Goal: Transaction & Acquisition: Obtain resource

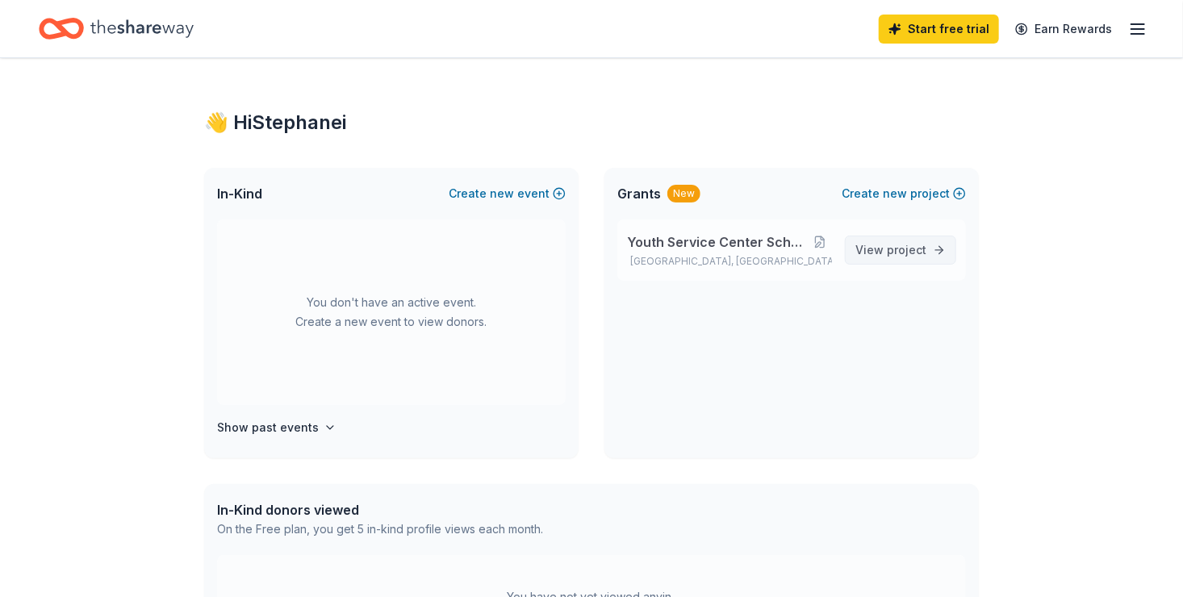
click at [877, 256] on span "View project" at bounding box center [891, 250] width 71 height 19
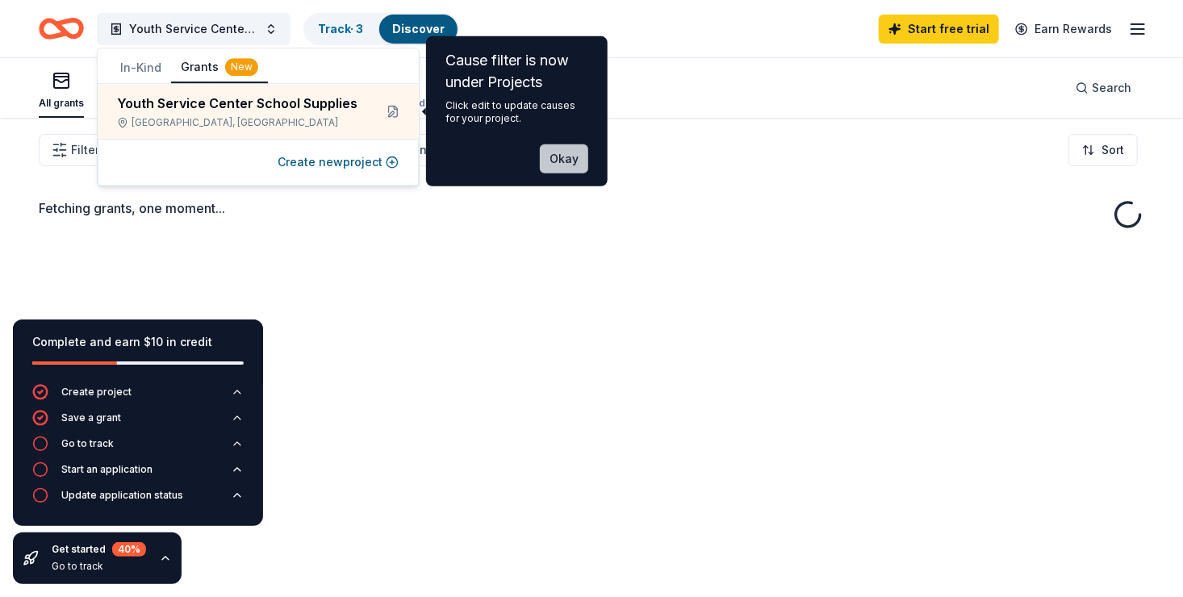
click at [559, 144] on button "Okay" at bounding box center [564, 158] width 48 height 29
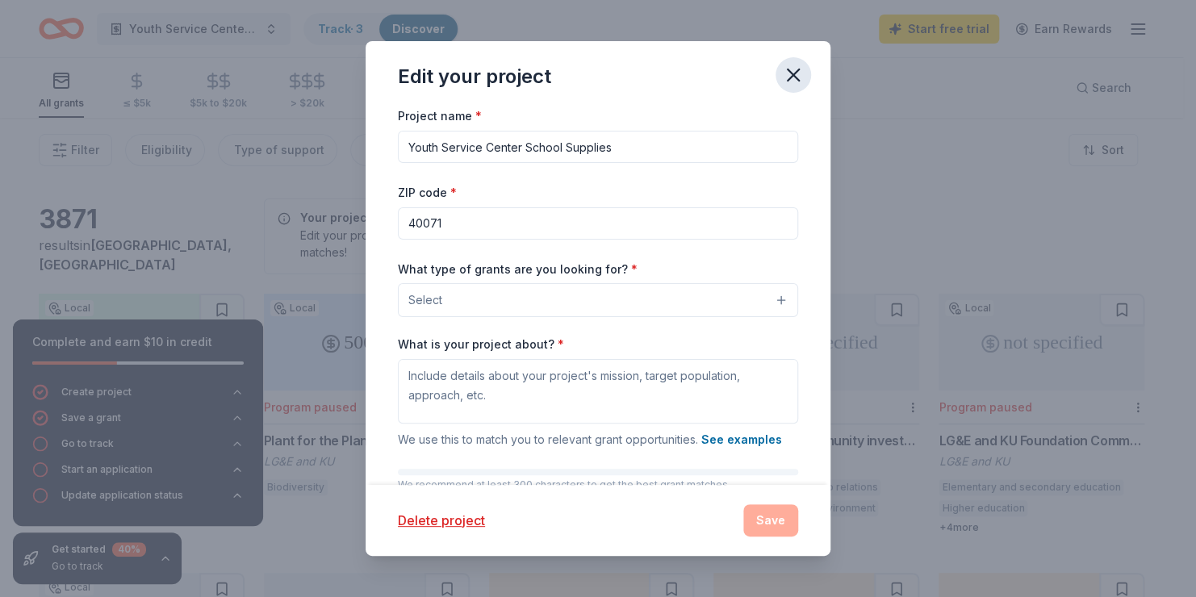
click at [794, 77] on icon "button" at bounding box center [793, 75] width 23 height 23
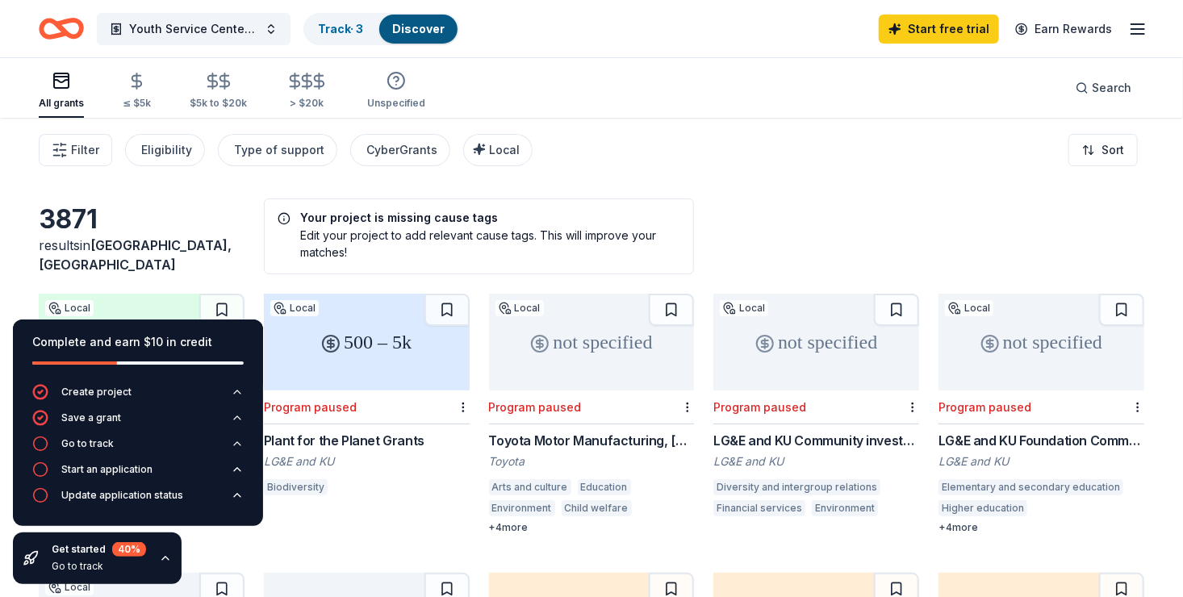
click at [165, 561] on icon "button" at bounding box center [165, 558] width 13 height 13
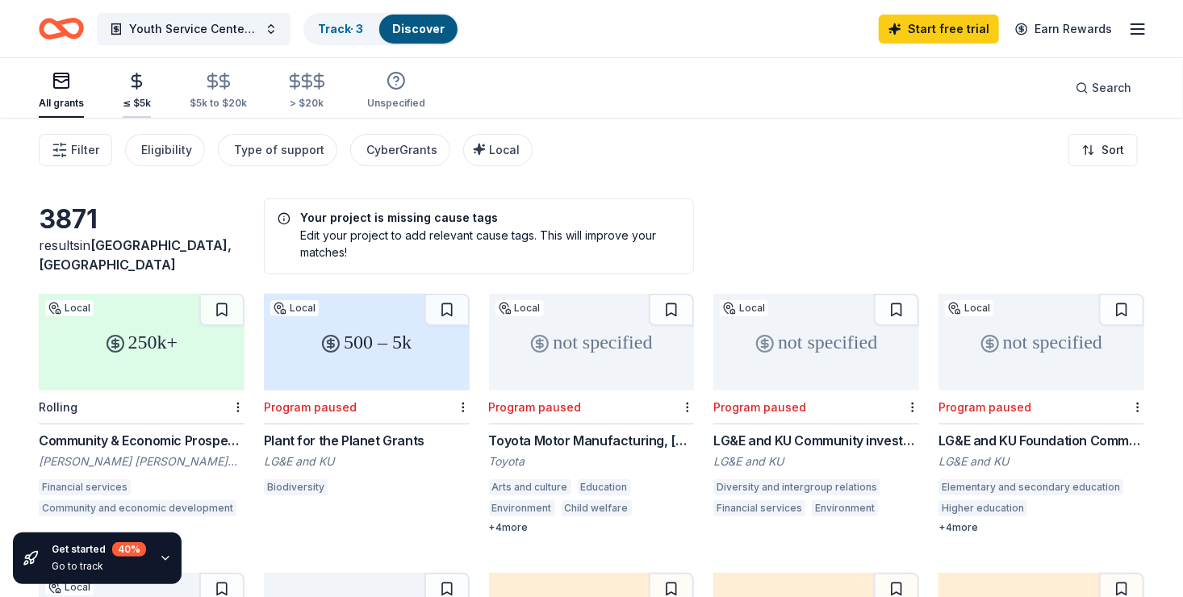
click at [143, 98] on div "≤ $5k" at bounding box center [137, 103] width 28 height 13
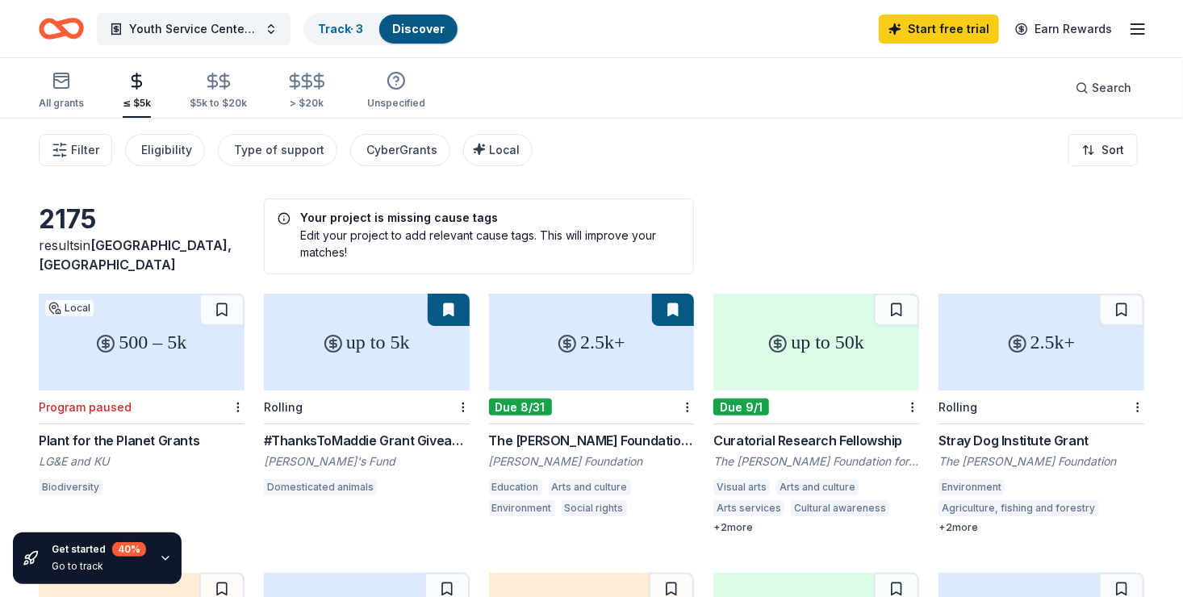
click at [177, 375] on div "500 – 5k" at bounding box center [142, 342] width 206 height 97
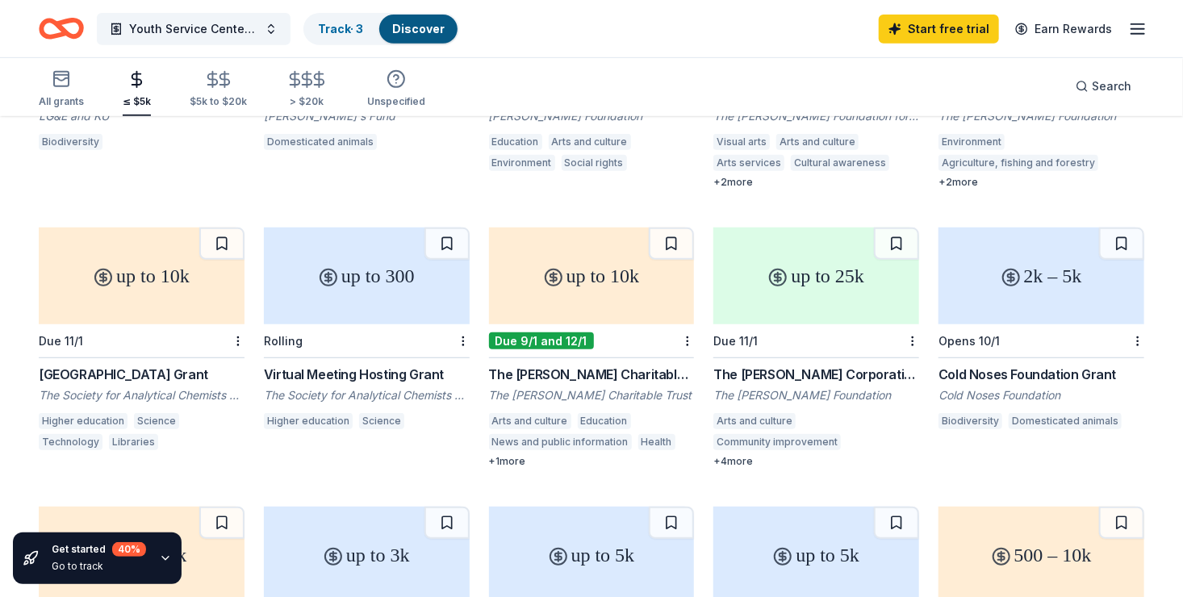
scroll to position [345, 0]
click at [782, 306] on div "up to 25k" at bounding box center [817, 276] width 206 height 97
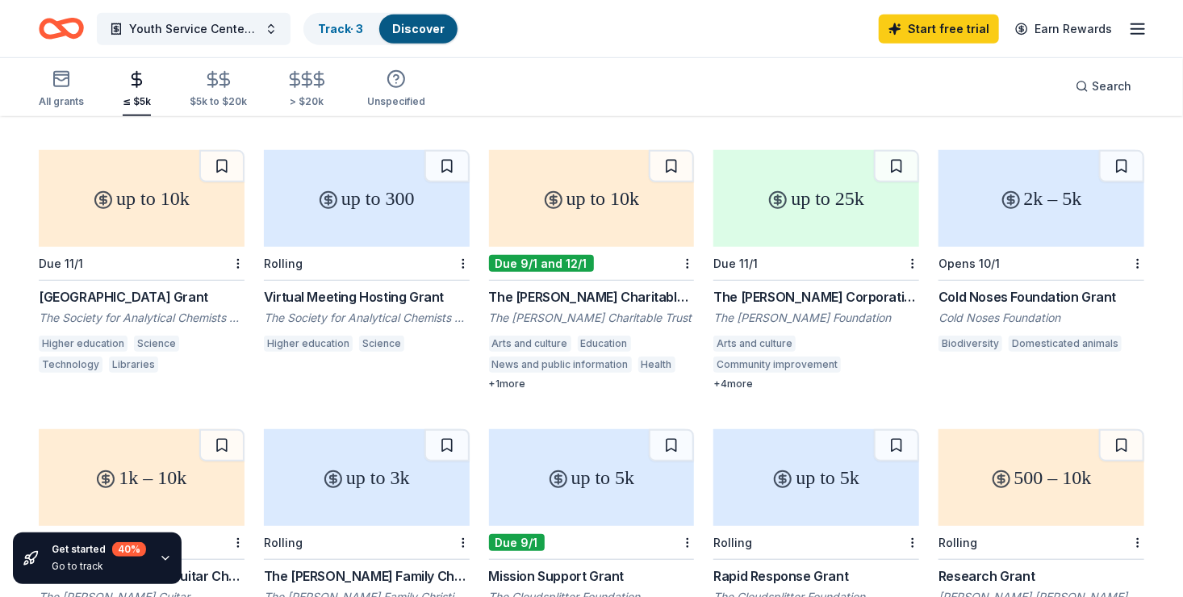
scroll to position [383, 0]
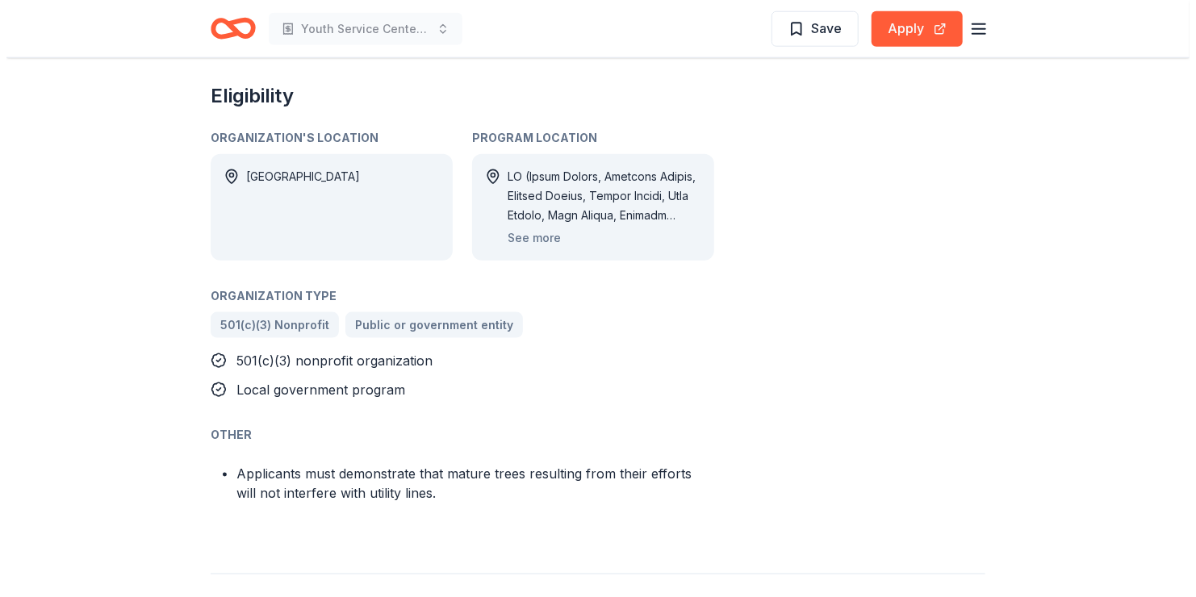
scroll to position [813, 0]
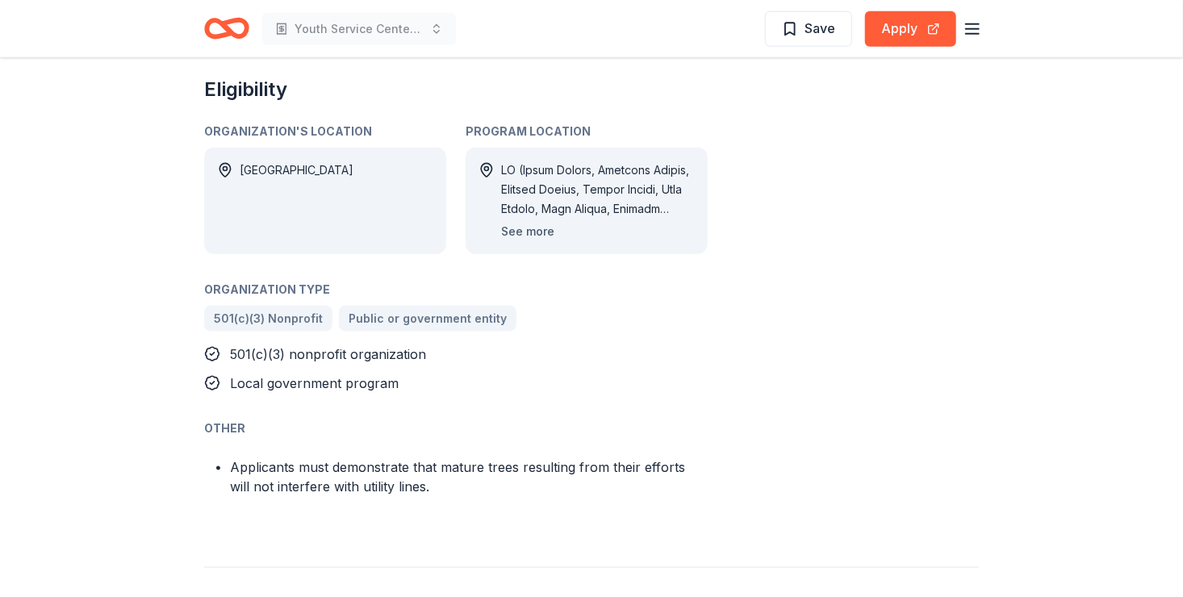
click at [524, 229] on button "See more" at bounding box center [527, 231] width 53 height 19
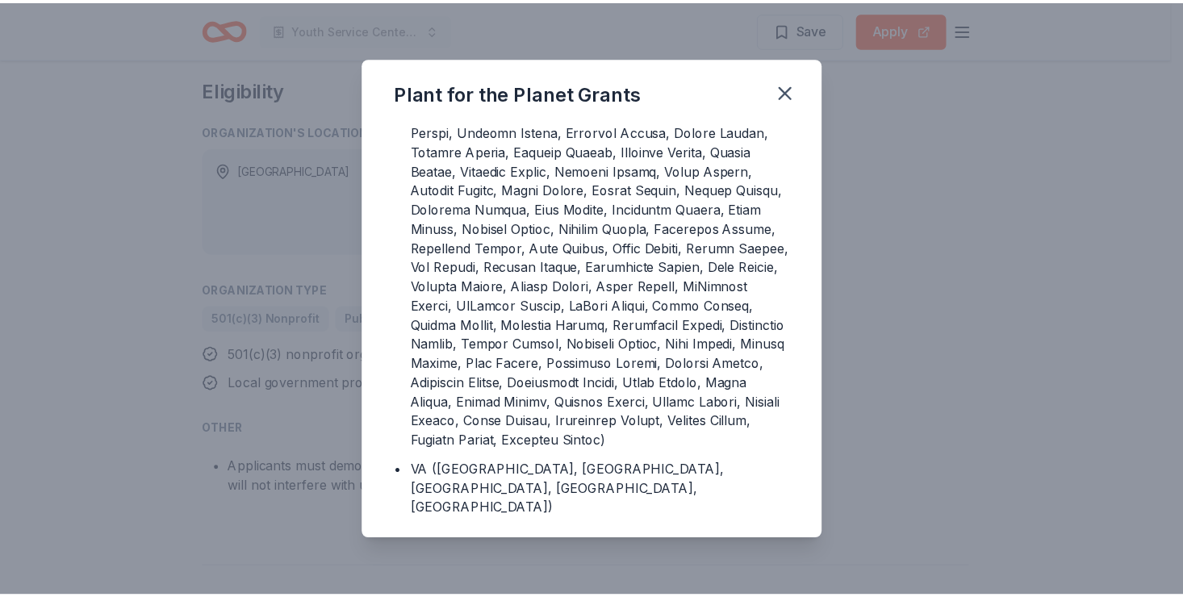
scroll to position [123, 0]
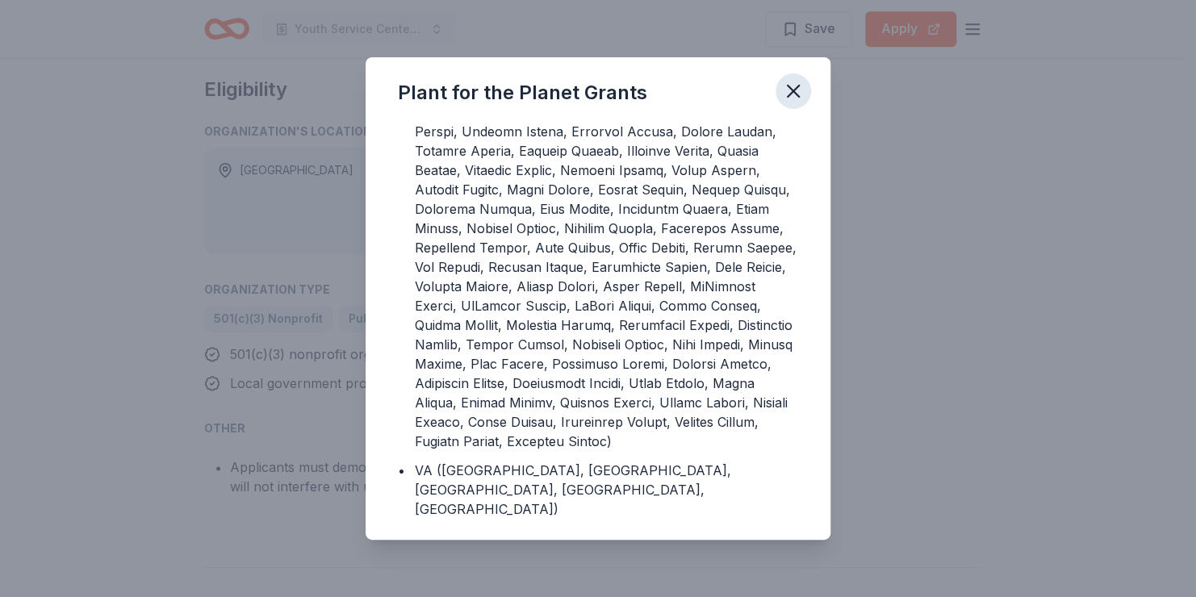
click at [793, 92] on icon "button" at bounding box center [793, 91] width 11 height 11
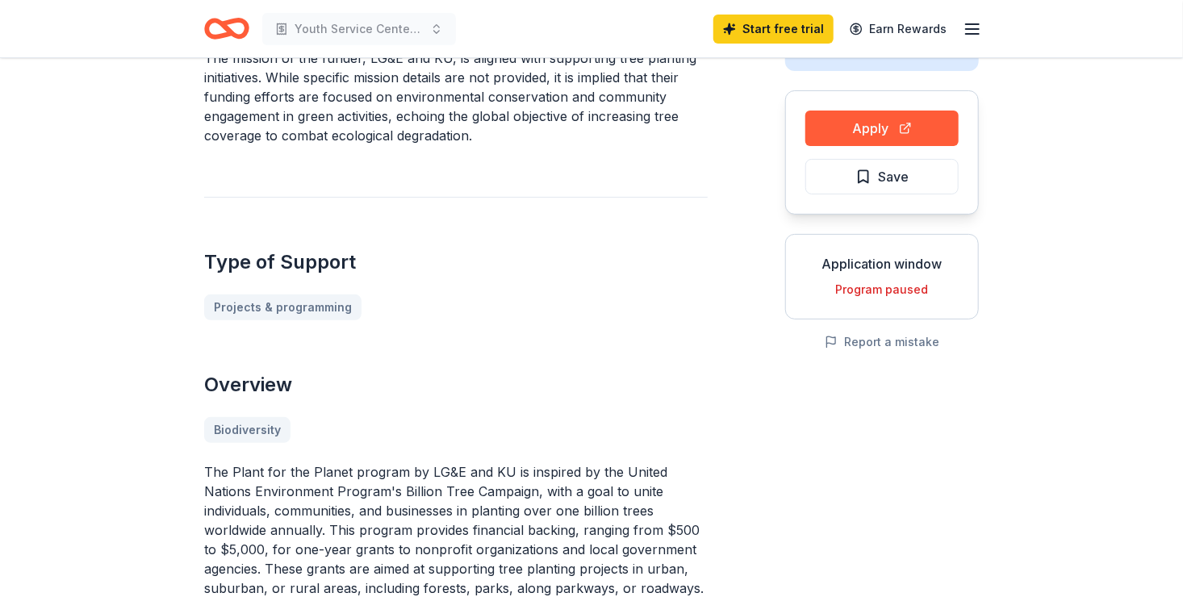
scroll to position [0, 0]
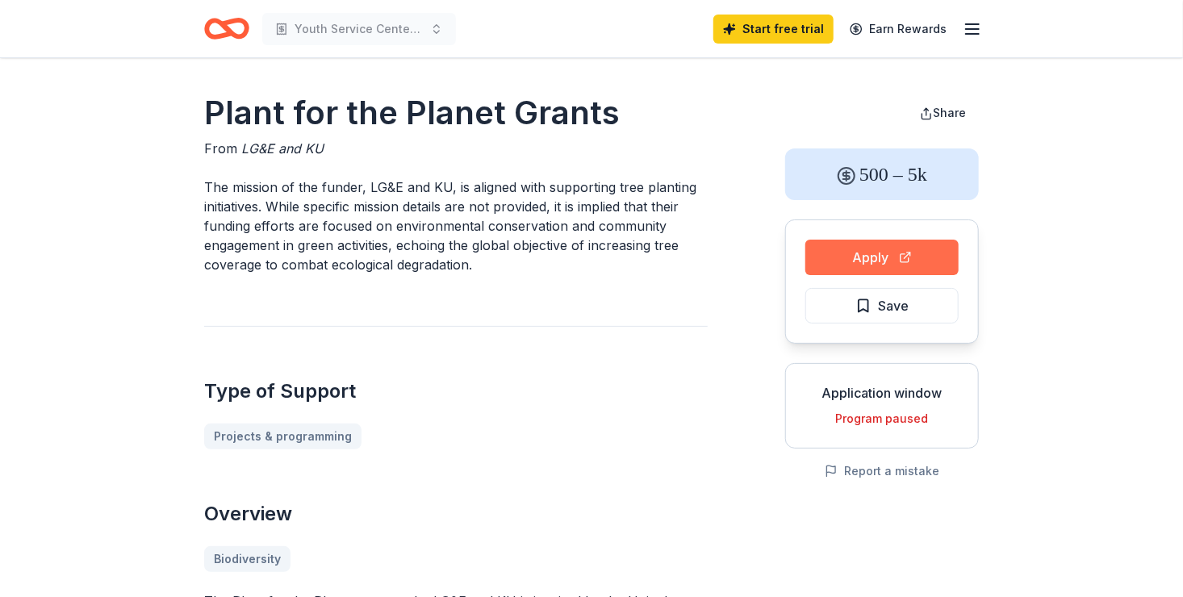
click at [886, 268] on button "Apply" at bounding box center [882, 258] width 153 height 36
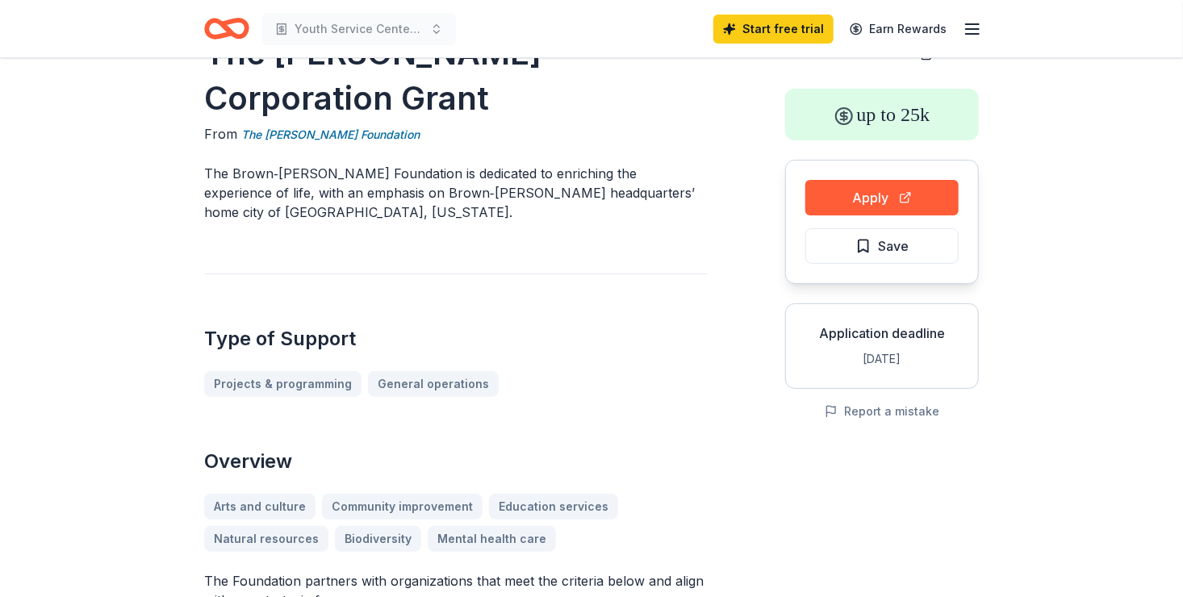
scroll to position [58, 0]
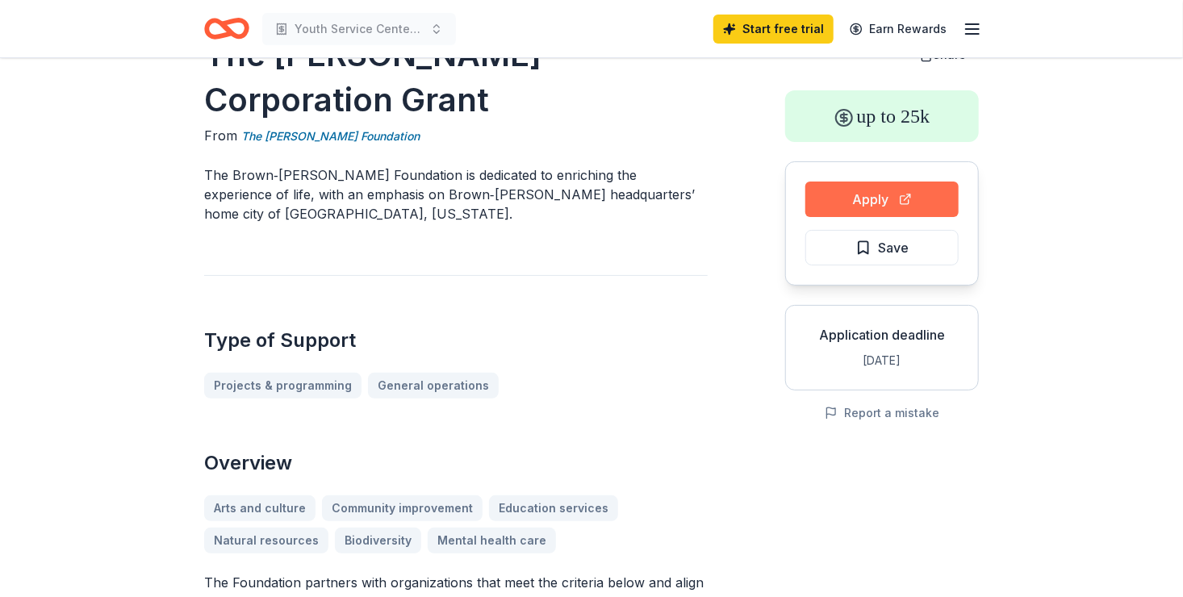
click at [833, 202] on button "Apply" at bounding box center [882, 200] width 153 height 36
